Goal: Task Accomplishment & Management: Use online tool/utility

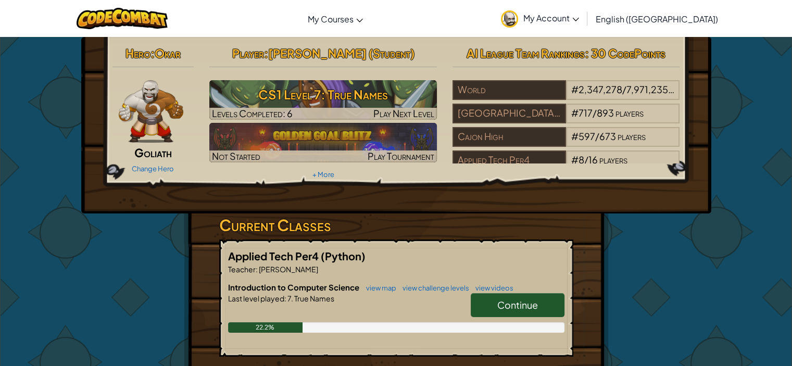
click at [498, 305] on span "Continue" at bounding box center [517, 305] width 41 height 12
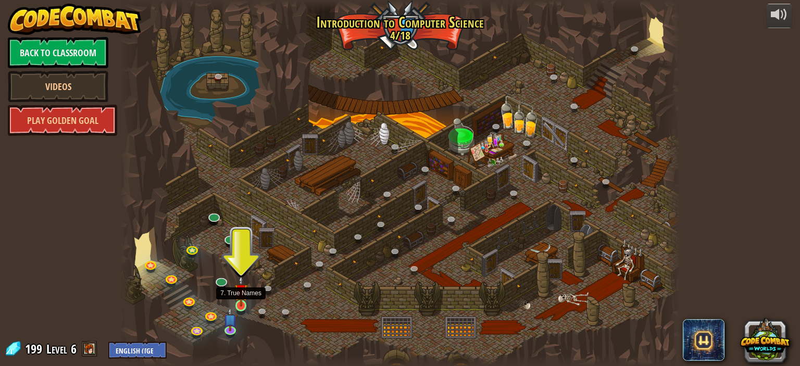
click at [236, 300] on img at bounding box center [241, 290] width 14 height 31
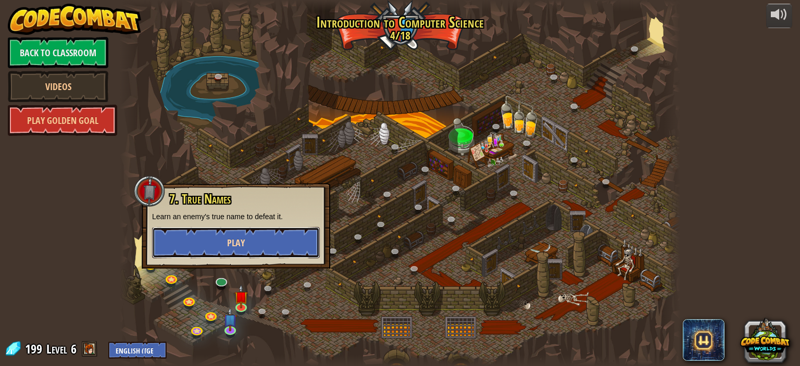
click at [242, 247] on span "Play" at bounding box center [236, 242] width 18 height 13
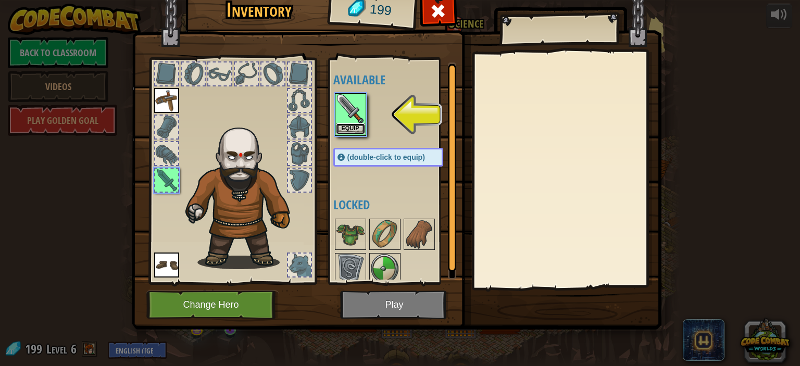
click at [338, 131] on button "Equip" at bounding box center [350, 128] width 29 height 11
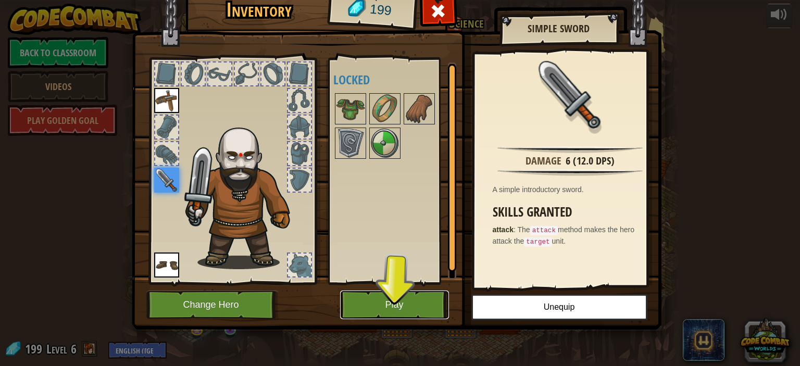
click at [396, 302] on button "Play" at bounding box center [394, 305] width 109 height 29
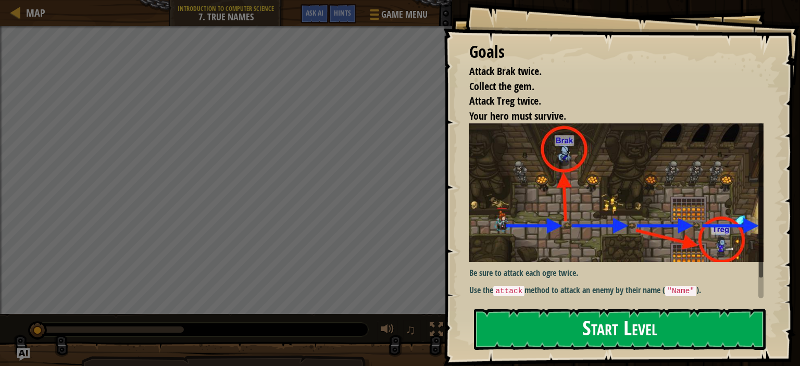
click at [537, 326] on button "Start Level" at bounding box center [620, 329] width 292 height 41
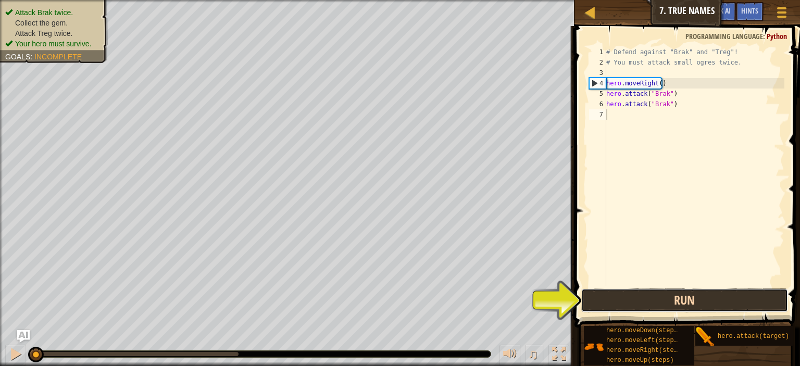
click at [638, 295] on button "Run" at bounding box center [684, 300] width 207 height 24
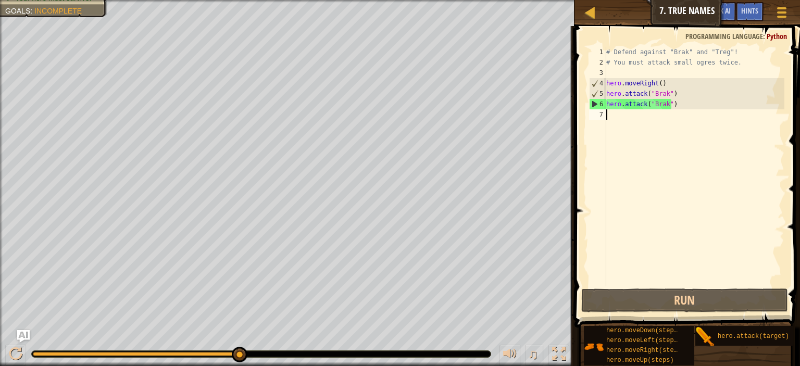
scroll to position [5, 0]
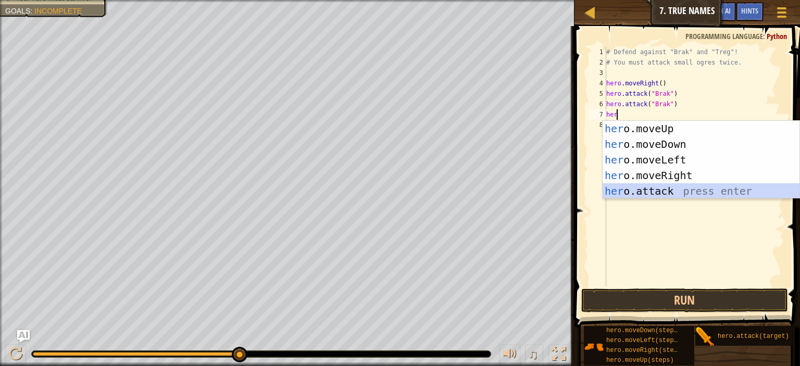
click at [632, 187] on div "her o.moveUp press enter her o.moveDown press enter her o.moveLeft press enter …" at bounding box center [700, 175] width 197 height 109
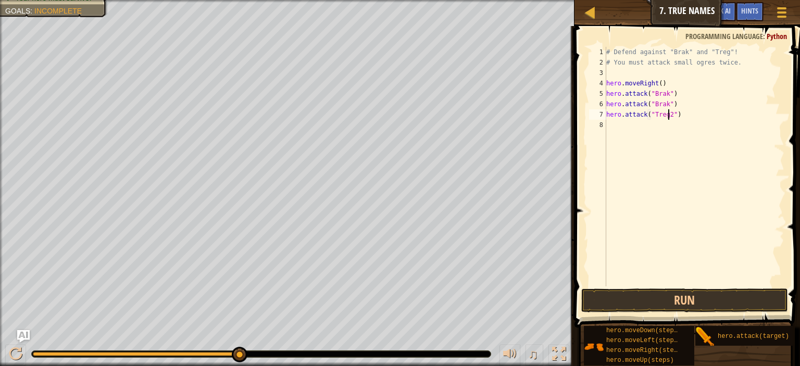
scroll to position [5, 5]
type textarea "hero.attack("Treg")"
click at [636, 299] on button "Run" at bounding box center [684, 300] width 207 height 24
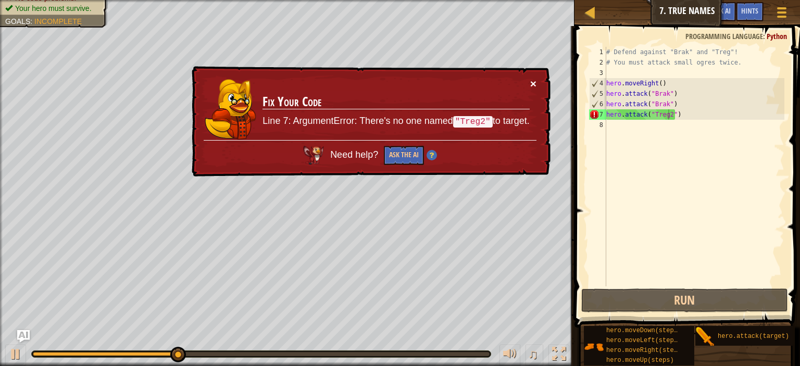
click at [535, 83] on button "×" at bounding box center [533, 83] width 6 height 11
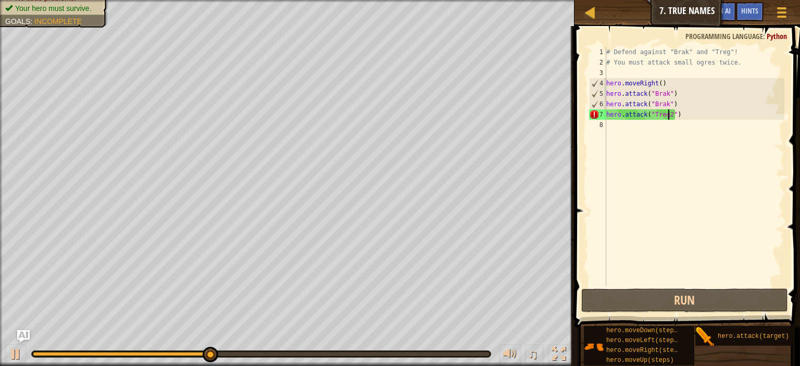
type textarea "hero.attack("Treg")"
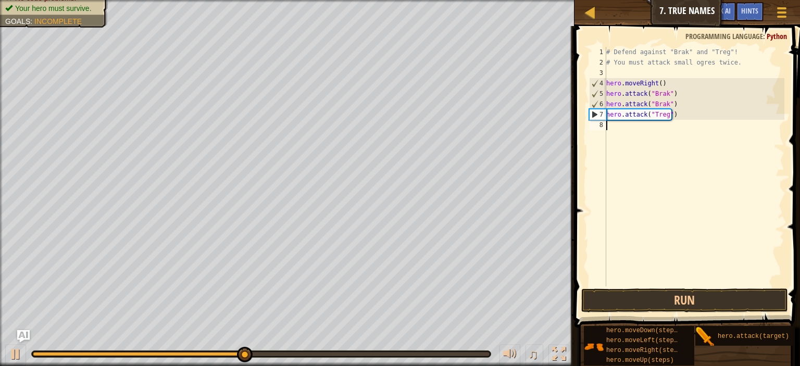
click at [649, 124] on div "# Defend against "Brak" and "Treg"! # You must attack small ogres twice. hero .…" at bounding box center [694, 177] width 180 height 260
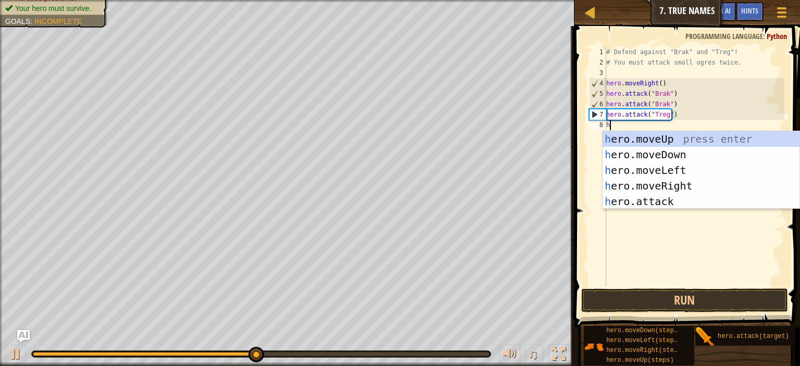
type textarea "h"
click at [678, 209] on div "# Defend against "Brak" and "Treg"! # You must attack small ogres twice. hero .…" at bounding box center [694, 177] width 180 height 260
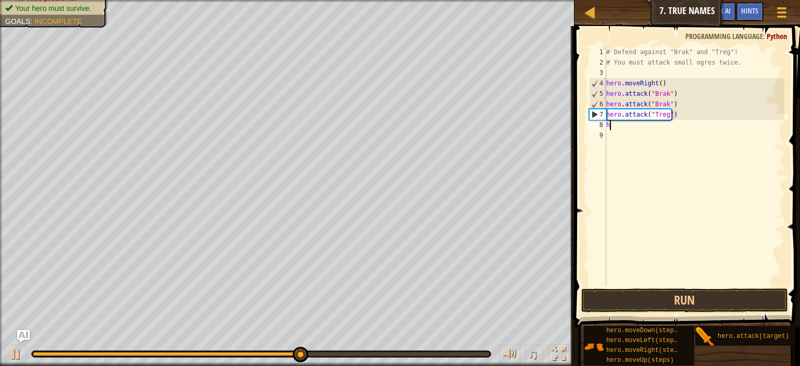
click at [625, 127] on div "# Defend against "Brak" and "Treg"! # You must attack small ogres twice. hero .…" at bounding box center [694, 177] width 180 height 260
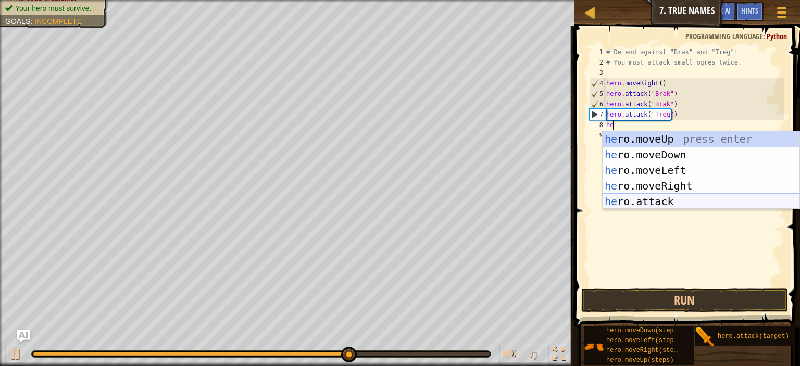
click at [635, 204] on div "he ro.moveUp press enter he ro.moveDown press enter he ro.moveLeft press enter …" at bounding box center [700, 185] width 197 height 109
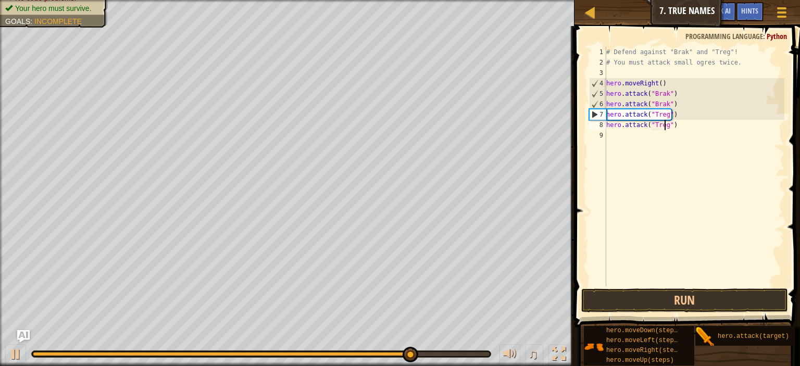
scroll to position [5, 4]
type textarea "hero.attack("Treg")"
click at [638, 304] on button "Run" at bounding box center [684, 300] width 207 height 24
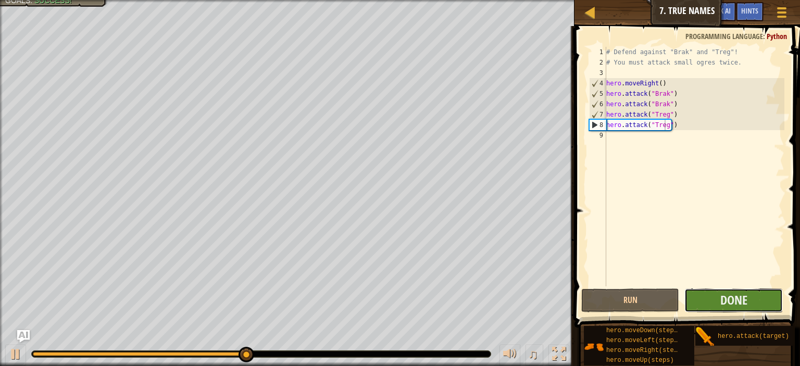
click at [715, 303] on button "Done" at bounding box center [733, 300] width 98 height 24
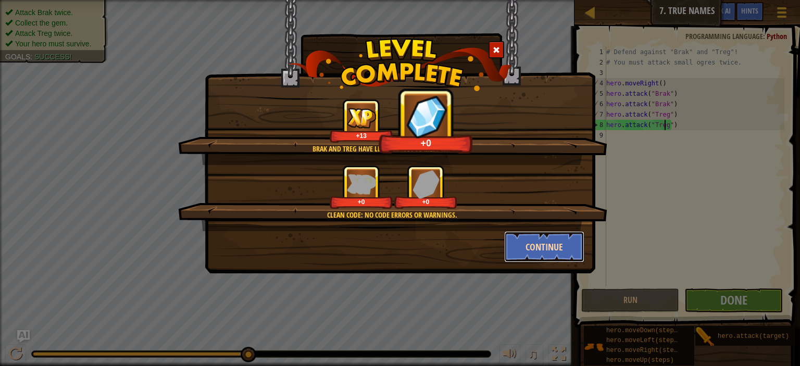
click at [556, 243] on button "Continue" at bounding box center [544, 246] width 81 height 31
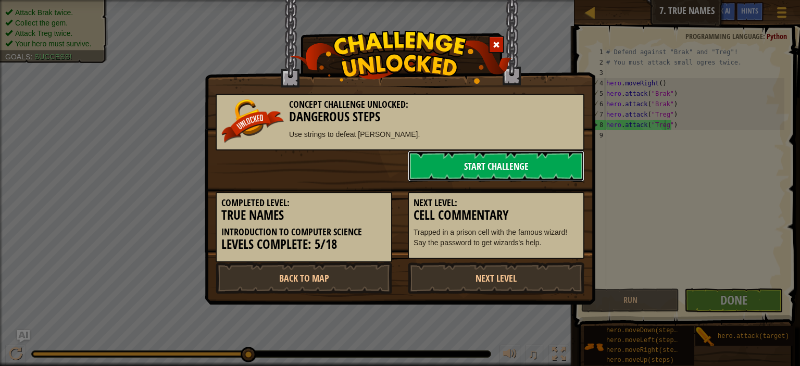
click at [487, 174] on link "Start Challenge" at bounding box center [496, 165] width 177 height 31
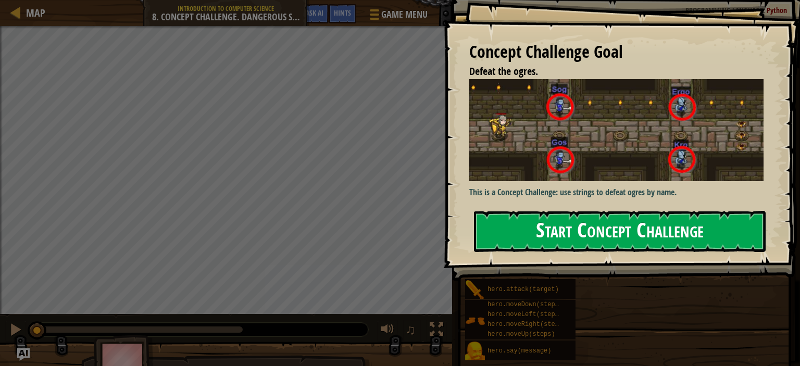
click at [526, 245] on button "Start Concept Challenge" at bounding box center [620, 231] width 292 height 41
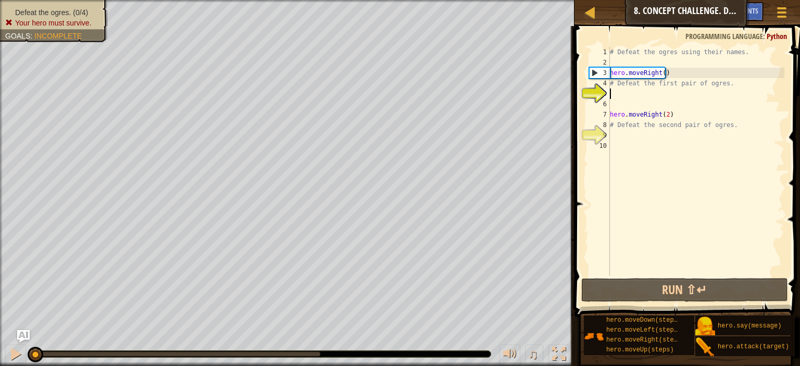
click at [632, 86] on div "# Defeat the ogres using their names. hero . moveRight ( ) # Defeat the first p…" at bounding box center [696, 172] width 177 height 250
click at [691, 85] on div "# Defeat the ogres using their names. hero . moveRight ( ) # Defeat the first p…" at bounding box center [696, 172] width 177 height 250
click at [725, 98] on div "# Defeat the ogres using their names. hero . moveRight ( ) # Defeat the first p…" at bounding box center [696, 172] width 177 height 250
type textarea "# Defeat the first pair of ogres."
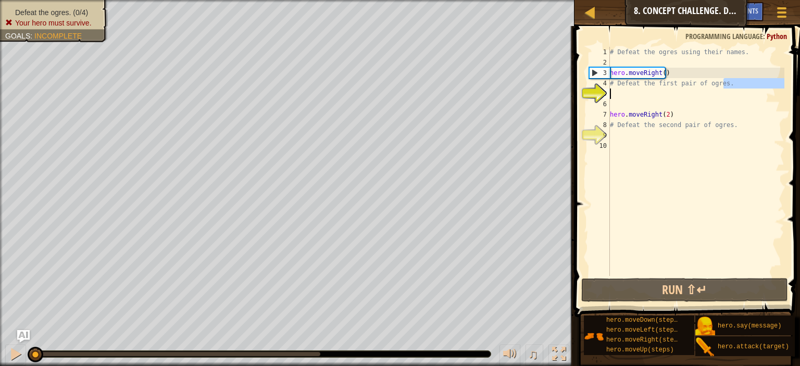
click at [728, 95] on div "# Defeat the ogres using their names. hero . moveRight ( ) # Defeat the first p…" at bounding box center [696, 161] width 177 height 229
click at [723, 74] on div "# Defeat the ogres using their names. hero . moveRight ( ) # Defeat the first p…" at bounding box center [696, 172] width 177 height 250
type textarea "hero.moveRight()"
click at [723, 96] on div "# Defeat the ogres using their names. hero . moveRight ( ) # Defeat the first p…" at bounding box center [696, 172] width 177 height 250
click at [723, 83] on div "# Defeat the ogres using their names. hero . moveRight ( ) # Defeat the first p…" at bounding box center [696, 172] width 177 height 250
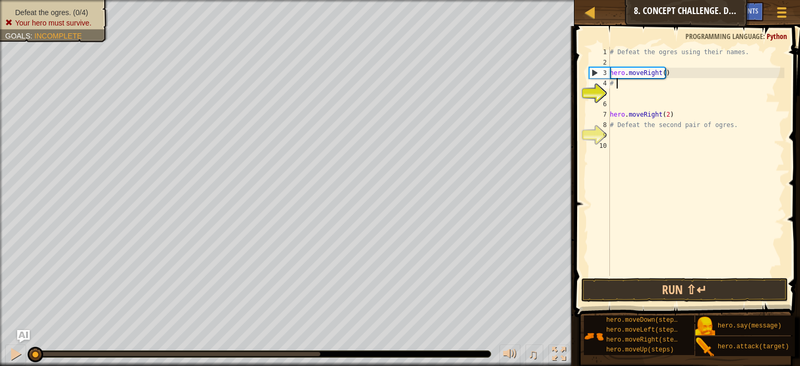
type textarea "#"
type textarea "hero.moveRight()"
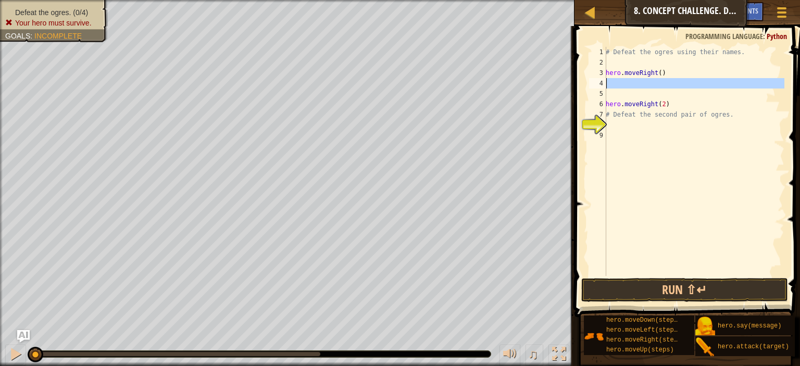
click at [602, 82] on div "4" at bounding box center [597, 83] width 17 height 10
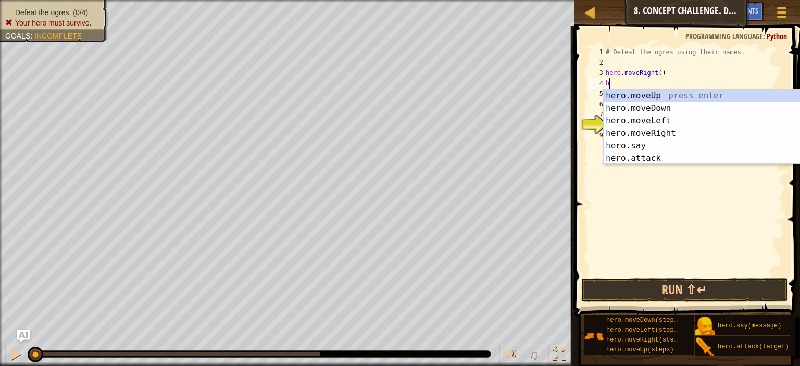
scroll to position [5, 0]
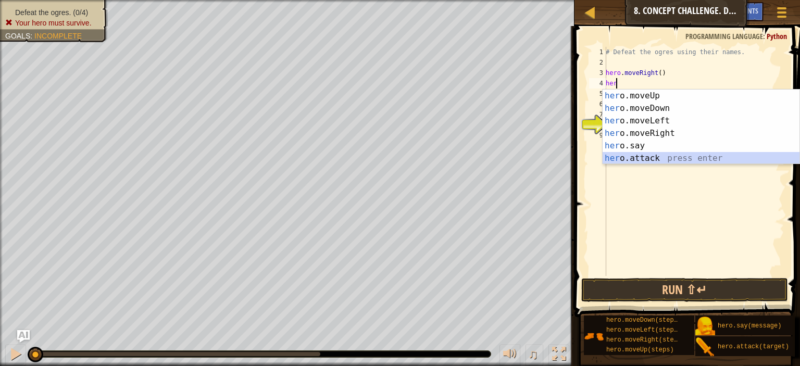
click at [653, 160] on div "her o.moveUp press enter her o.moveDown press enter her o.moveLeft press enter …" at bounding box center [700, 140] width 197 height 100
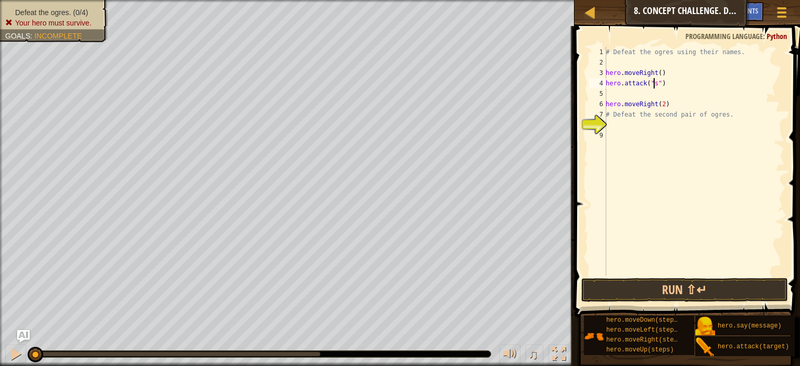
scroll to position [5, 4]
type textarea "hero.attack("sog")"
click at [618, 93] on div "# Defeat the ogres using their names. hero . moveRight ( ) hero . attack ( "sog…" at bounding box center [694, 172] width 181 height 250
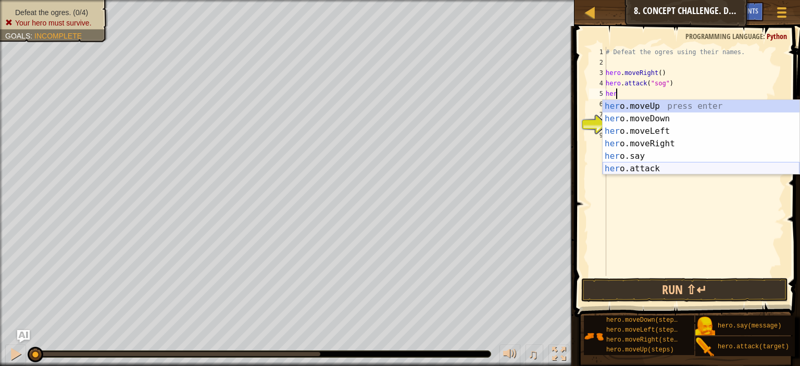
click at [619, 166] on div "her o.moveUp press enter her o.moveDown press enter her o.moveLeft press enter …" at bounding box center [700, 150] width 197 height 100
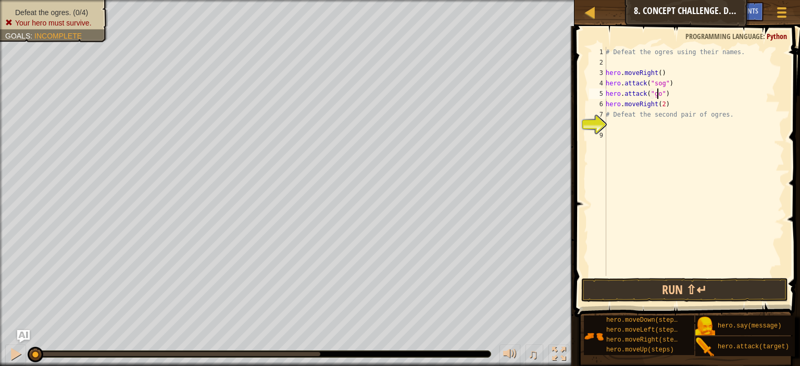
scroll to position [5, 4]
click at [629, 114] on div "# Defeat the ogres using their names. hero . moveRight ( ) hero . attack ( "sog…" at bounding box center [694, 172] width 181 height 250
click at [722, 111] on div "# Defeat the ogres using their names. hero . moveRight ( ) hero . attack ( "sog…" at bounding box center [694, 172] width 181 height 250
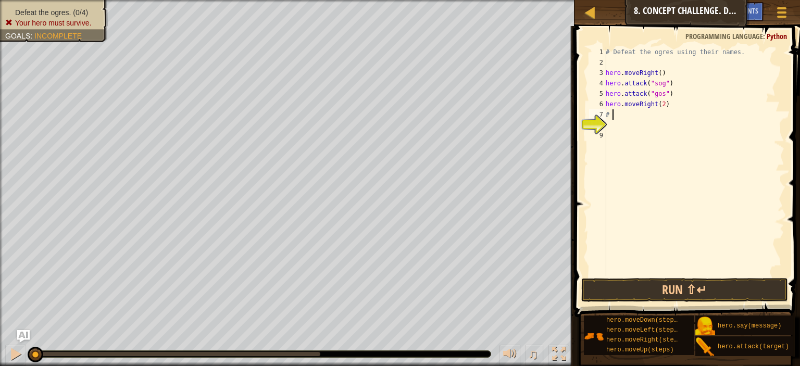
type textarea "#"
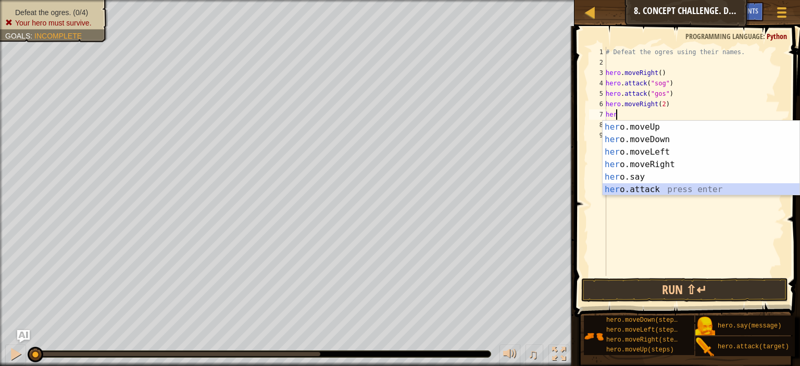
click at [666, 185] on div "her o.moveUp press enter her o.moveDown press enter her o.moveLeft press enter …" at bounding box center [700, 171] width 197 height 100
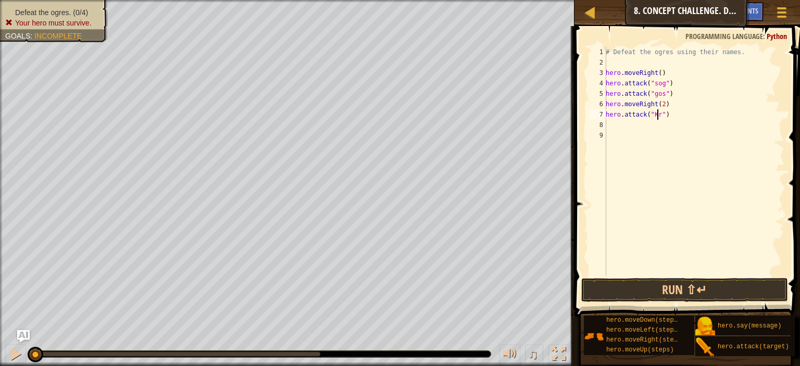
scroll to position [5, 4]
type textarea "hero.attack("Kro")"
click at [652, 127] on div "# Defeat the ogres using their names. hero . moveRight ( ) hero . attack ( "sog…" at bounding box center [694, 172] width 181 height 250
type textarea "h"
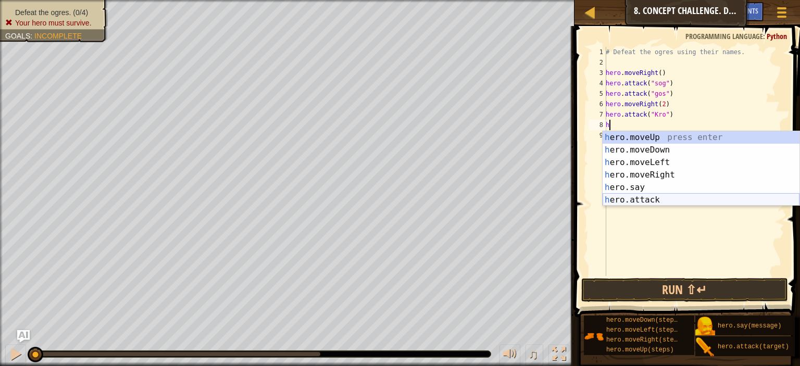
click at [643, 196] on div "h ero.moveUp press enter h ero.moveDown press enter h ero.moveLeft press enter …" at bounding box center [700, 181] width 197 height 100
click at [643, 196] on div "# Defeat the ogres using their names. hero . moveRight ( ) hero . attack ( "sog…" at bounding box center [694, 172] width 181 height 250
type textarea "hero.attack("Enemy Name")"
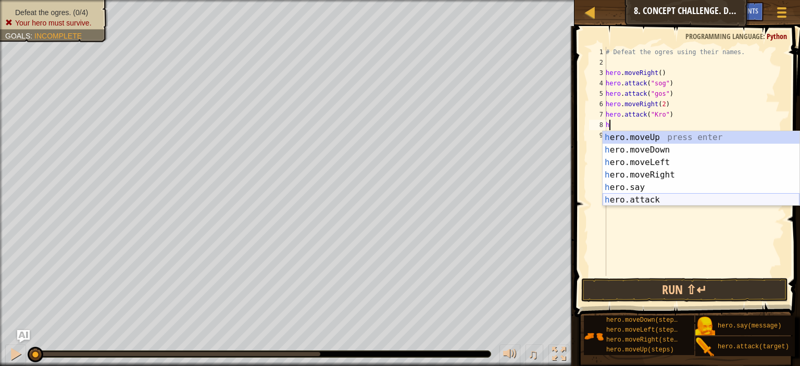
click at [643, 196] on div "# Defeat the ogres using their names. hero . moveRight ( ) hero . attack ( "sog…" at bounding box center [694, 172] width 181 height 250
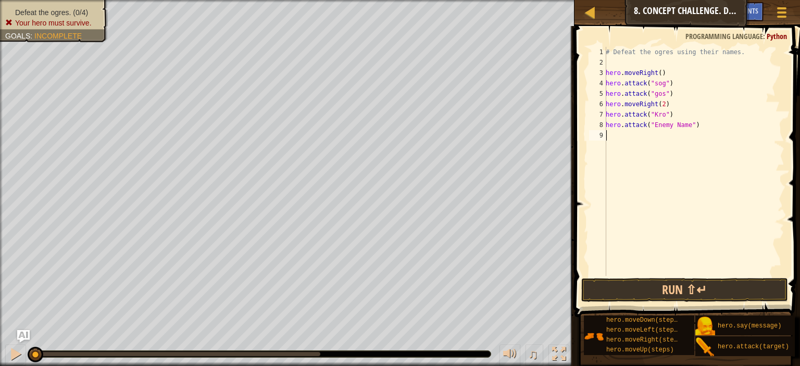
click at [669, 125] on div "# Defeat the ogres using their names. hero . moveRight ( ) hero . attack ( "sog…" at bounding box center [694, 172] width 181 height 250
click at [653, 283] on button "Run ⇧↵" at bounding box center [684, 290] width 207 height 24
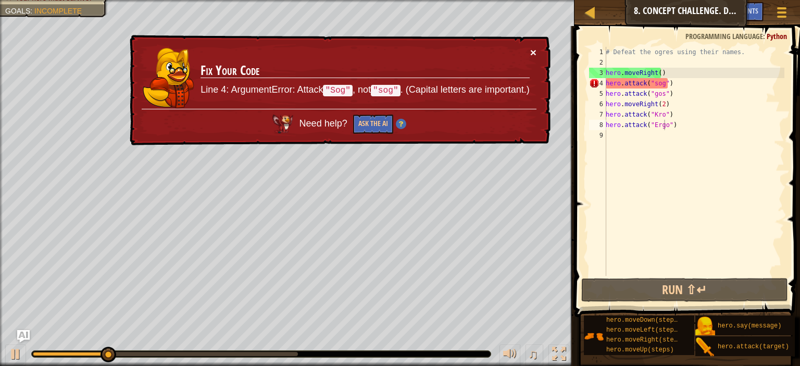
click at [531, 54] on button "×" at bounding box center [533, 52] width 6 height 11
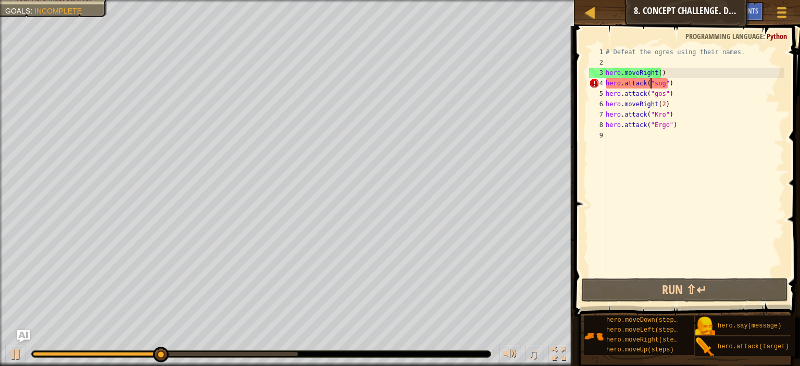
click at [652, 85] on div "# Defeat the ogres using their names. hero . moveRight ( ) hero . attack ( "sog…" at bounding box center [694, 172] width 181 height 250
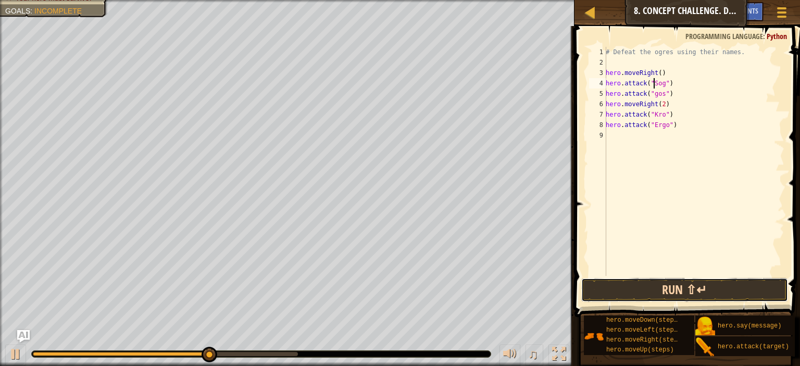
click at [623, 289] on button "Run ⇧↵" at bounding box center [684, 290] width 207 height 24
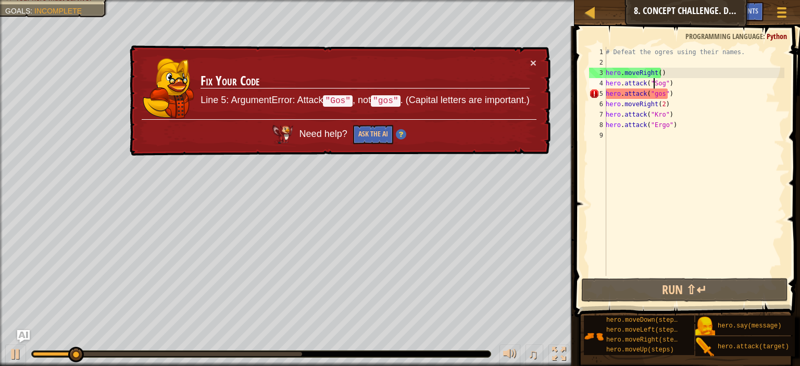
click at [529, 64] on td "Fix Your Code Line 5: ArgumentError: Attack "Gos" , not "gos" . (Capital letter…" at bounding box center [365, 88] width 330 height 62
click at [650, 92] on div "# Defeat the ogres using their names. hero . moveRight ( ) hero . attack ( "Sog…" at bounding box center [694, 172] width 181 height 250
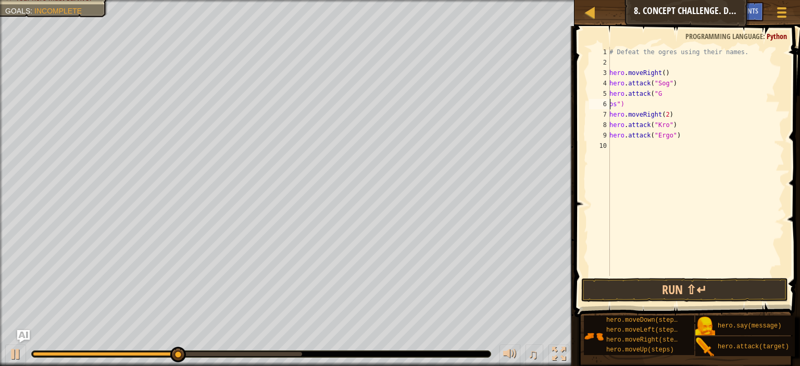
scroll to position [5, 0]
type textarea "hero.attack("Gos")"
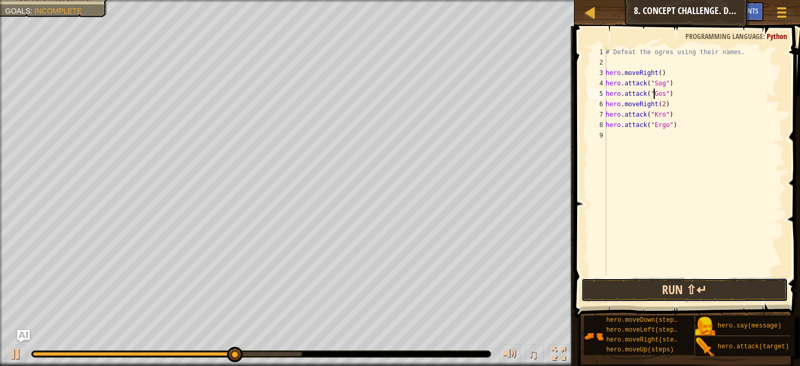
click at [650, 293] on button "Run ⇧↵" at bounding box center [684, 290] width 207 height 24
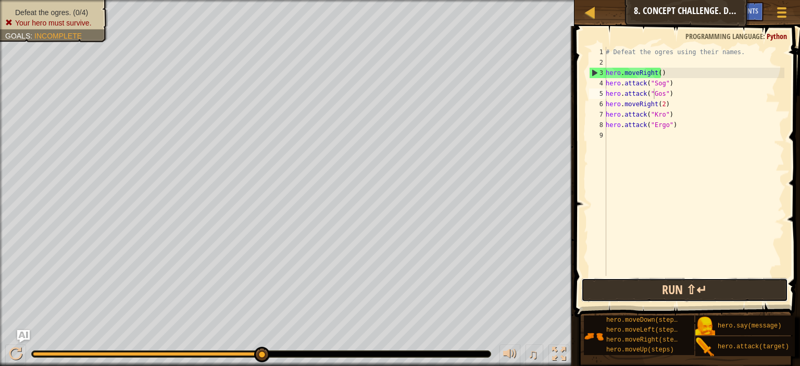
click at [657, 281] on button "Run ⇧↵" at bounding box center [684, 290] width 207 height 24
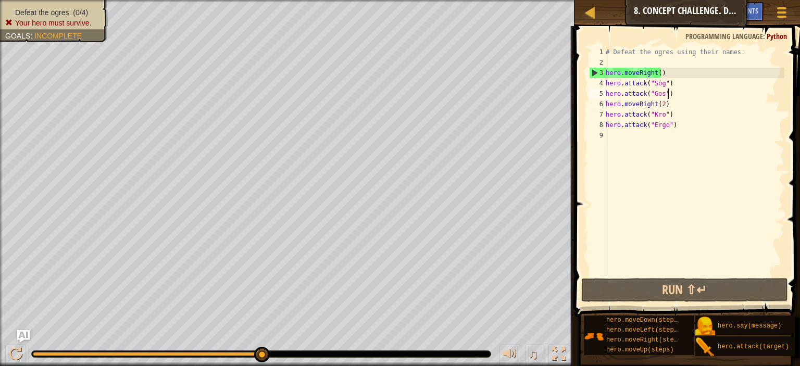
click at [669, 91] on div "# Defeat the ogres using their names. hero . moveRight ( ) hero . attack ( "Sog…" at bounding box center [694, 172] width 181 height 250
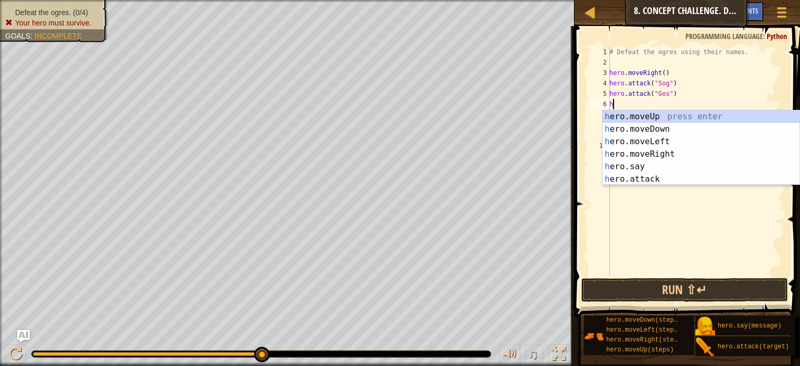
type textarea "he"
click at [670, 127] on div "he ro.moveUp press enter he ro.moveDown press enter he ro.moveLeft press enter …" at bounding box center [700, 160] width 197 height 100
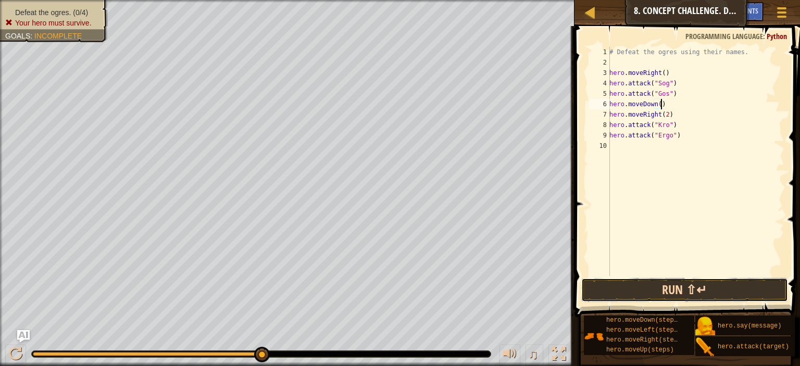
click at [635, 288] on button "Run ⇧↵" at bounding box center [684, 290] width 207 height 24
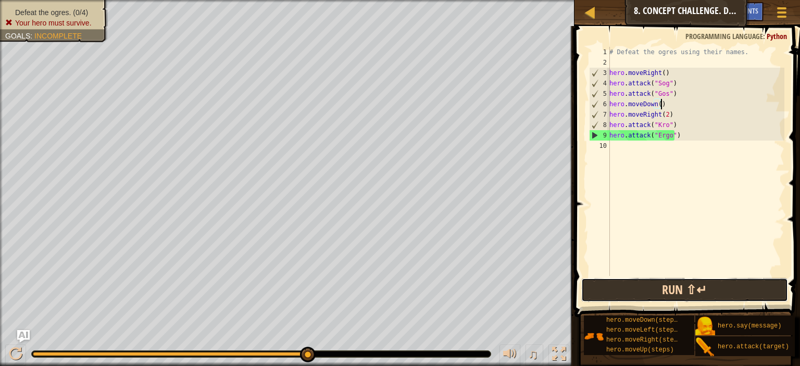
click at [600, 296] on button "Run ⇧↵" at bounding box center [684, 290] width 207 height 24
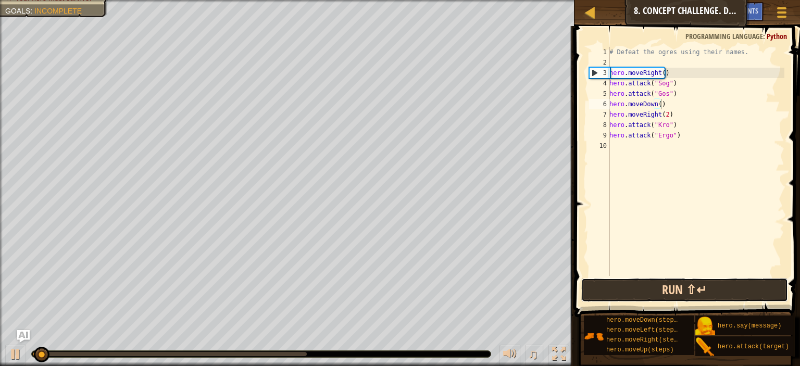
click at [602, 293] on button "Run ⇧↵" at bounding box center [684, 290] width 207 height 24
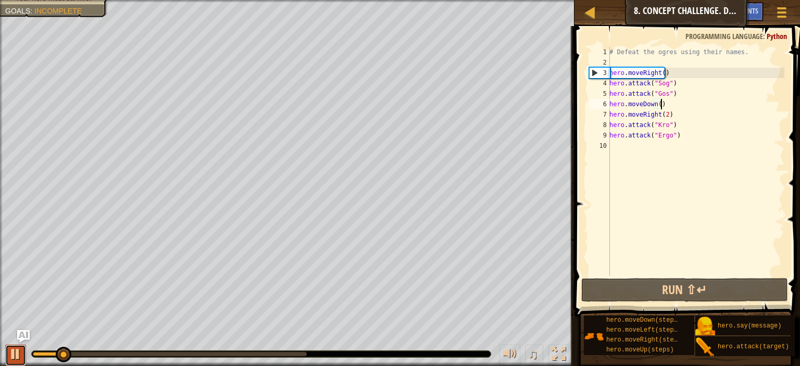
click at [16, 348] on div at bounding box center [16, 354] width 14 height 14
click at [633, 93] on div "# Defeat the ogres using their names. hero . moveRight ( ) hero . attack ( "Sog…" at bounding box center [695, 172] width 177 height 250
type textarea "hero.attack("Gos")"
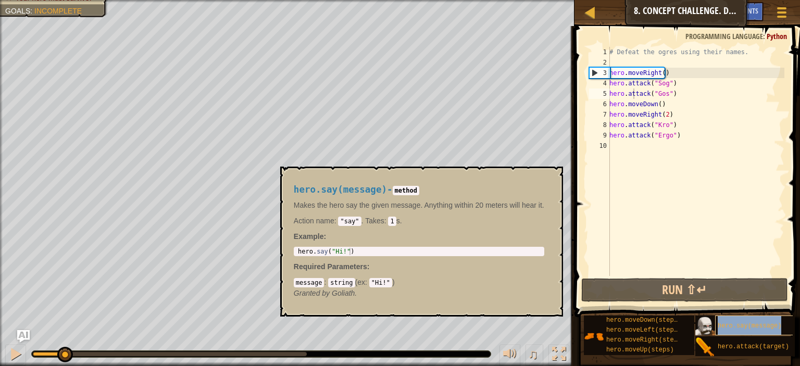
click at [762, 332] on div "hero.say(message)" at bounding box center [756, 326] width 83 height 20
click at [652, 150] on div "# Defeat the ogres using their names. hero . moveRight ( ) hero . attack ( "Sog…" at bounding box center [695, 172] width 177 height 250
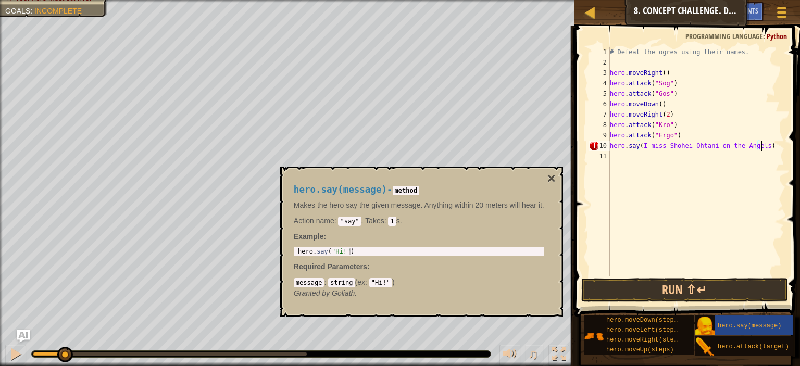
scroll to position [5, 12]
type textarea "hero.say(I [PERSON_NAME] on the Angels)"
click at [652, 284] on button "Run ⇧↵" at bounding box center [684, 290] width 207 height 24
